Goal: Check status: Check status

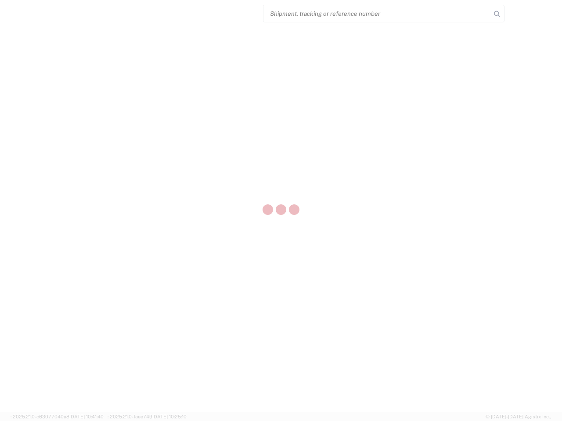
select select "US"
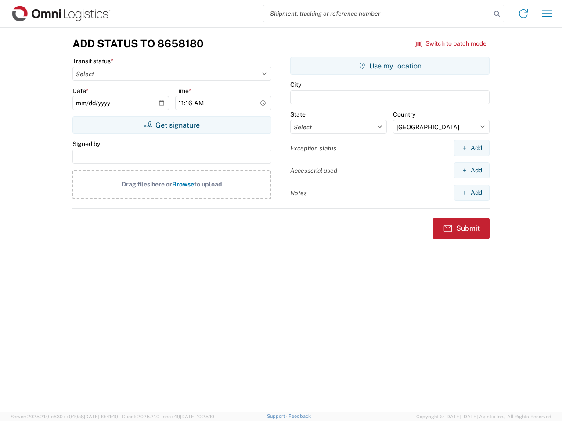
click at [377, 14] on input "search" at bounding box center [376, 13] width 227 height 17
click at [497, 14] on icon at bounding box center [497, 14] width 12 height 12
click at [523, 14] on icon at bounding box center [523, 14] width 14 height 14
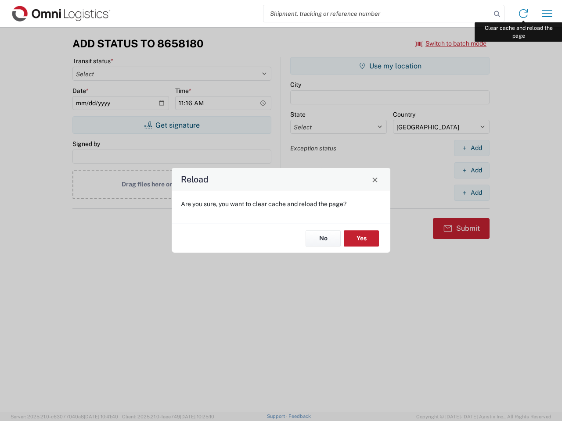
click at [547, 14] on div "Reload Are you sure, you want to clear cache and reload the page? No Yes" at bounding box center [281, 210] width 562 height 421
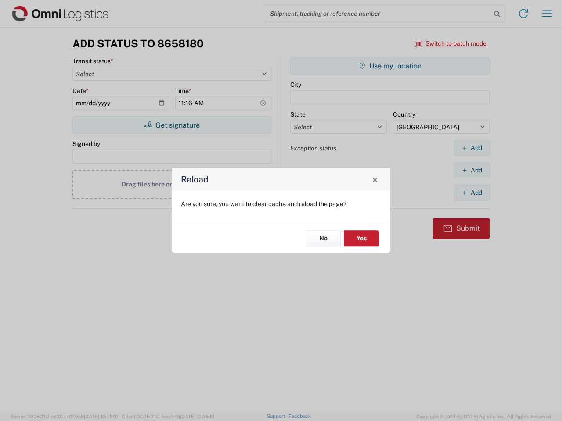
click at [451, 43] on div "Reload Are you sure, you want to clear cache and reload the page? No Yes" at bounding box center [281, 210] width 562 height 421
click at [172, 125] on div "Reload Are you sure, you want to clear cache and reload the page? No Yes" at bounding box center [281, 210] width 562 height 421
click at [390, 66] on div "Reload Are you sure, you want to clear cache and reload the page? No Yes" at bounding box center [281, 210] width 562 height 421
click at [471, 148] on div "Reload Are you sure, you want to clear cache and reload the page? No Yes" at bounding box center [281, 210] width 562 height 421
click at [471, 170] on div "Reload Are you sure, you want to clear cache and reload the page? No Yes" at bounding box center [281, 210] width 562 height 421
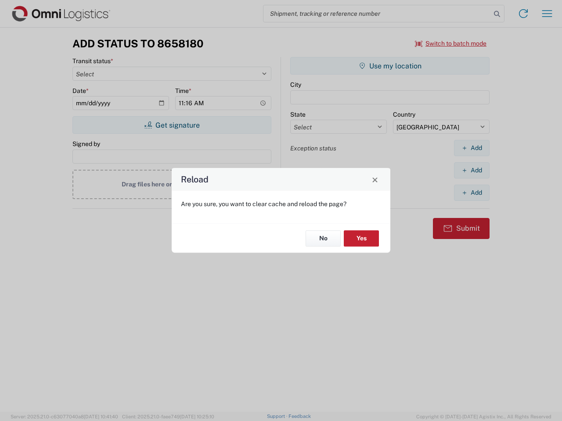
click at [471, 193] on div "Reload Are you sure, you want to clear cache and reload the page? No Yes" at bounding box center [281, 210] width 562 height 421
